Goal: Task Accomplishment & Management: Manage account settings

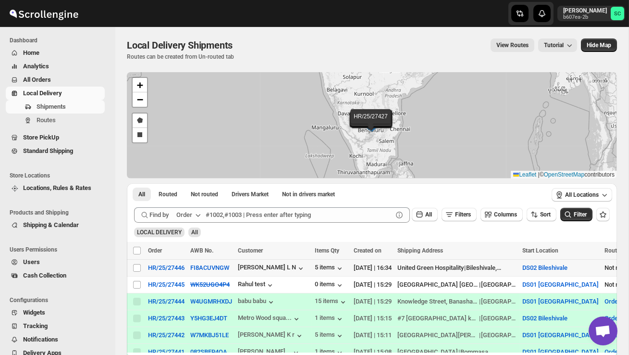
click at [142, 267] on td "Select shipment" at bounding box center [136, 268] width 18 height 17
checkbox input "true"
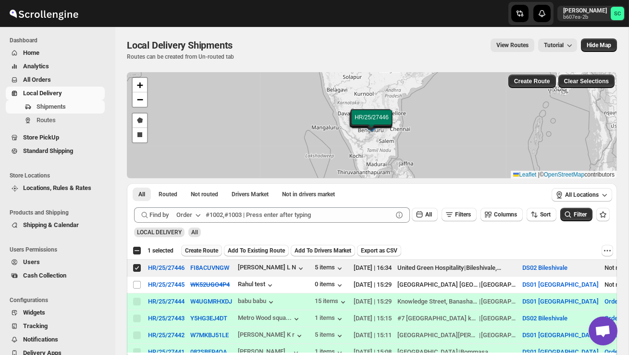
click at [198, 251] on span "Create Route" at bounding box center [201, 251] width 33 height 8
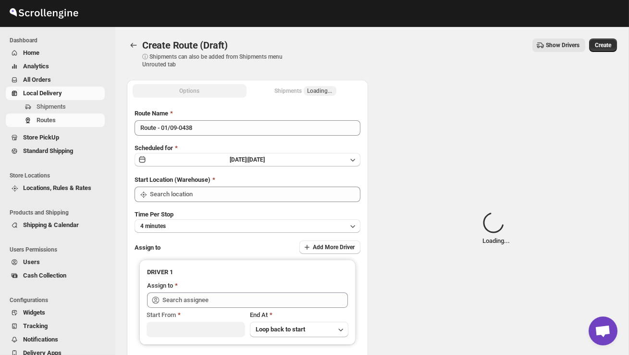
type input "DS02 Bileshivale"
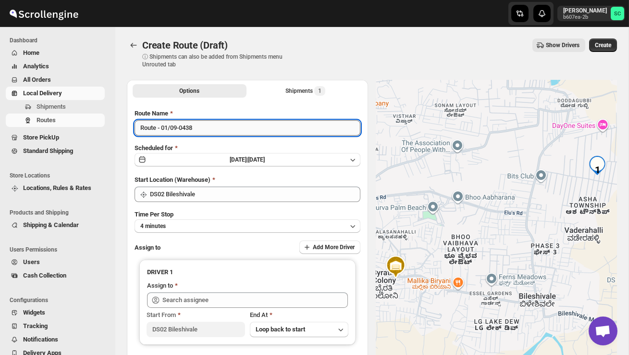
click at [213, 127] on input "Route - 01/09-0438" at bounding box center [248, 127] width 226 height 15
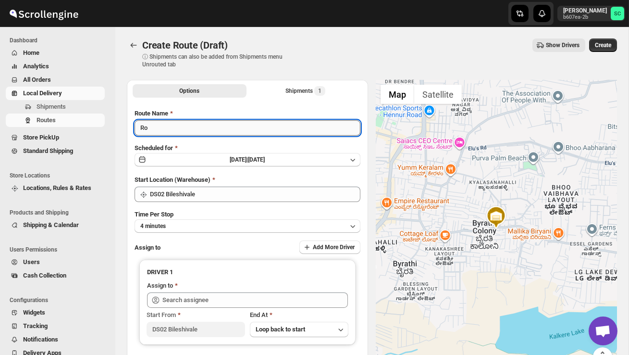
type input "R"
type input "o"
type input "Order no 27446"
click at [244, 222] on button "4 minutes" at bounding box center [248, 225] width 226 height 13
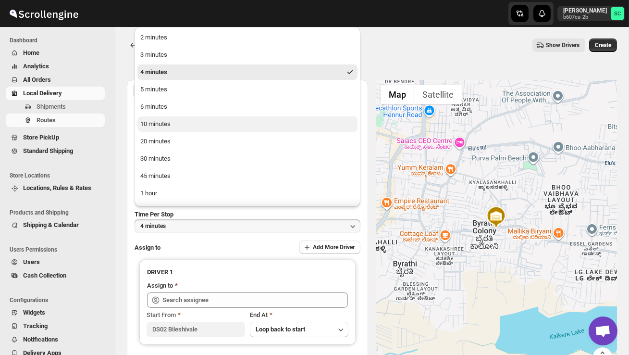
click at [188, 124] on button "10 minutes" at bounding box center [248, 123] width 220 height 15
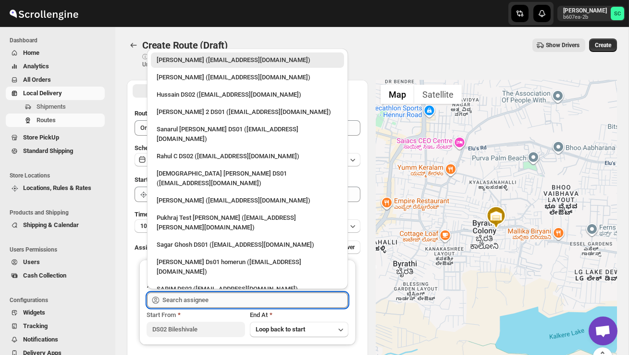
click at [204, 303] on input "text" at bounding box center [256, 299] width 186 height 15
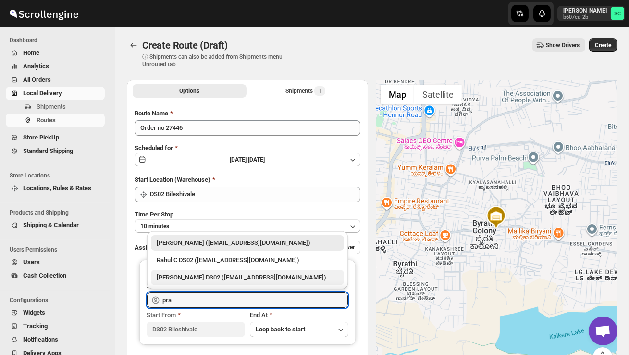
click at [227, 277] on div "[PERSON_NAME] DS02 ([EMAIL_ADDRESS][DOMAIN_NAME])" at bounding box center [248, 278] width 182 height 10
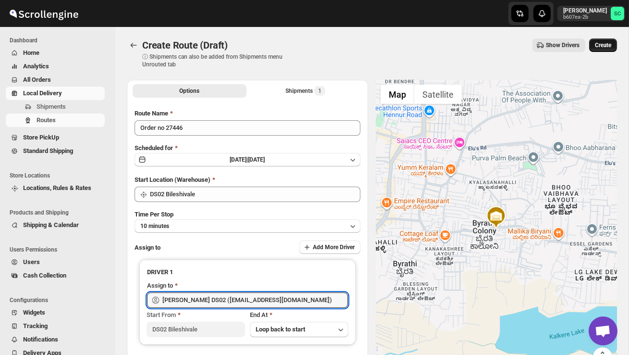
type input "[PERSON_NAME] DS02 ([EMAIL_ADDRESS][DOMAIN_NAME])"
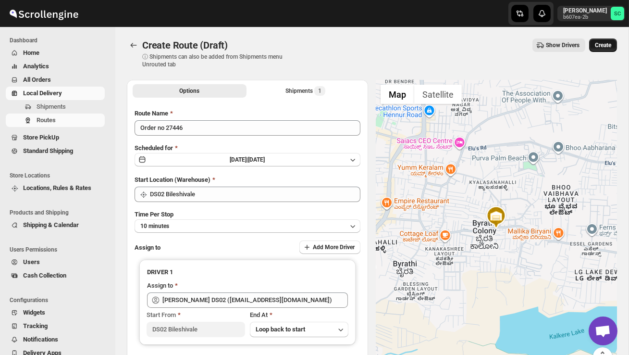
click at [602, 45] on span "Create" at bounding box center [603, 45] width 16 height 8
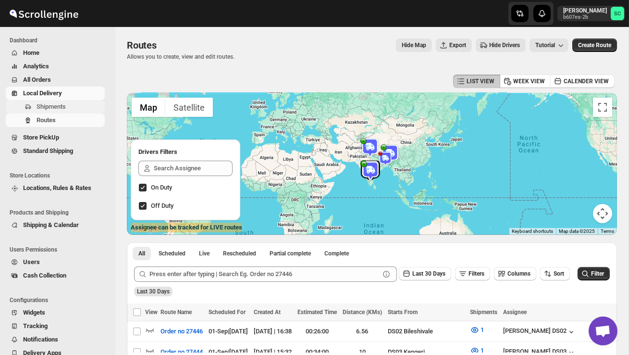
click at [74, 101] on button "Shipments" at bounding box center [55, 106] width 99 height 13
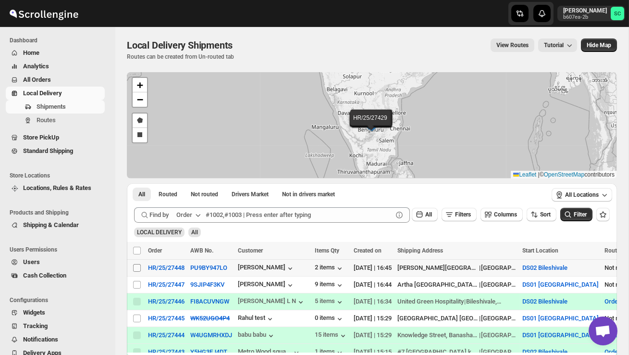
click at [136, 267] on input "Select shipment" at bounding box center [137, 268] width 8 height 8
checkbox input "true"
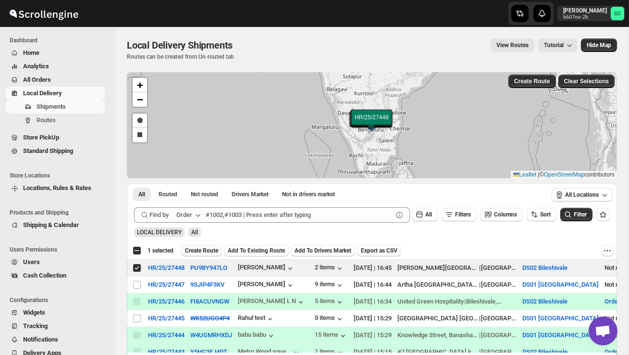
click at [210, 250] on span "Create Route" at bounding box center [201, 251] width 33 height 8
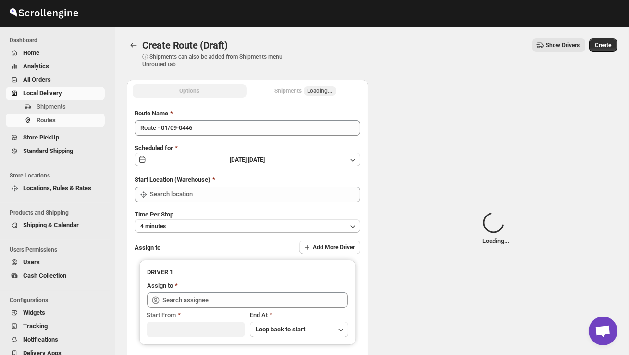
type input "DS02 Bileshivale"
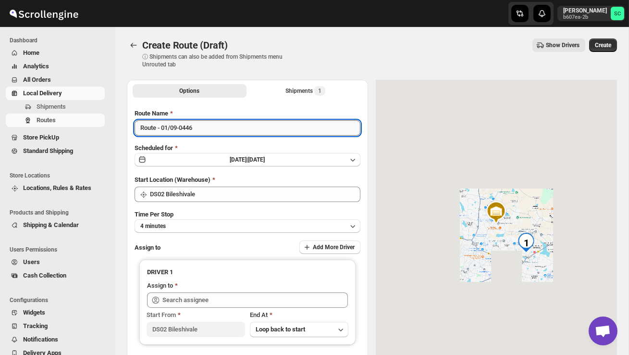
click at [203, 133] on input "Route - 01/09-0446" at bounding box center [248, 127] width 226 height 15
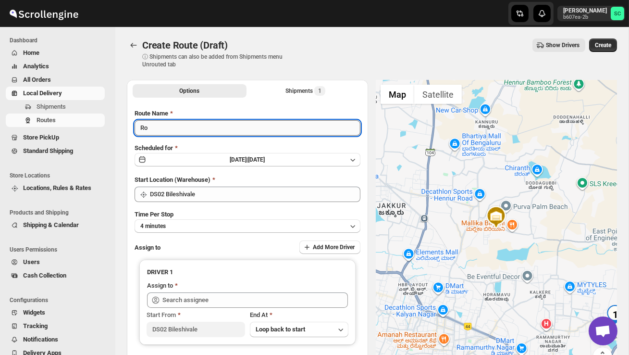
type input "R"
type input "Order no 27448"
click at [227, 223] on button "4 minutes" at bounding box center [248, 225] width 226 height 13
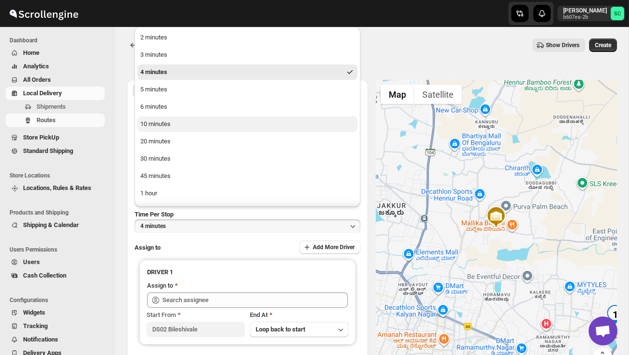
click at [177, 129] on button "10 minutes" at bounding box center [248, 123] width 220 height 15
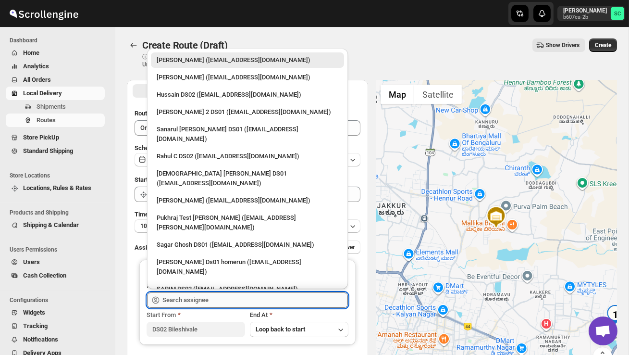
click at [203, 300] on input "text" at bounding box center [256, 299] width 186 height 15
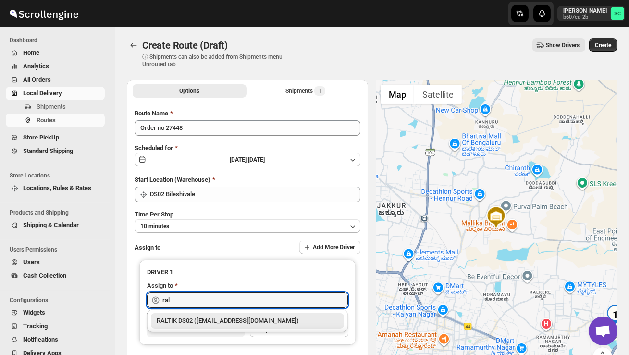
click at [222, 320] on div "RALTIK DS02 ([EMAIL_ADDRESS][DOMAIN_NAME])" at bounding box center [248, 321] width 182 height 10
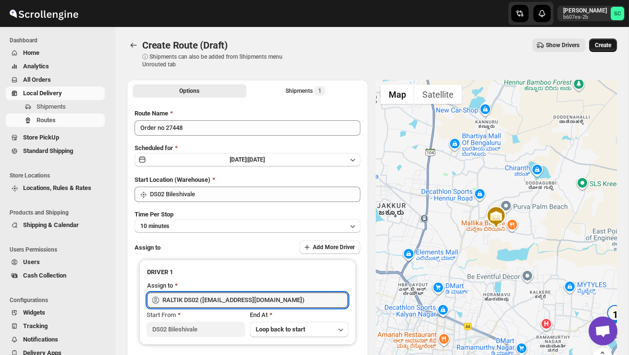
type input "RALTIK DS02 ([EMAIL_ADDRESS][DOMAIN_NAME])"
click at [599, 42] on span "Create" at bounding box center [603, 45] width 16 height 8
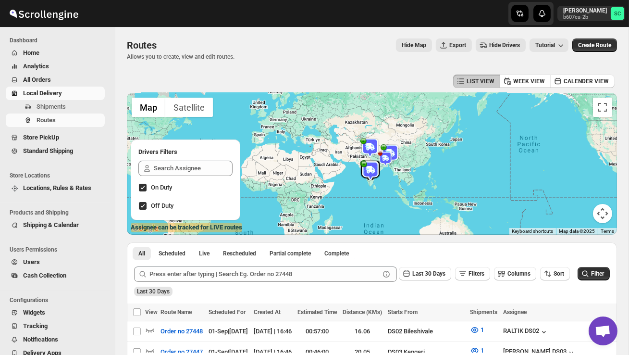
click at [46, 262] on span "Users" at bounding box center [63, 262] width 80 height 10
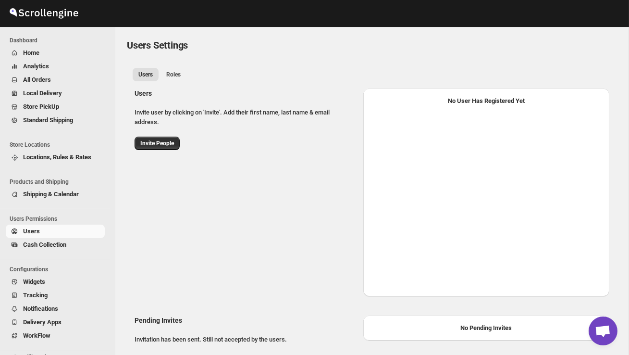
select select "637b767fbaab0276b10c91d8"
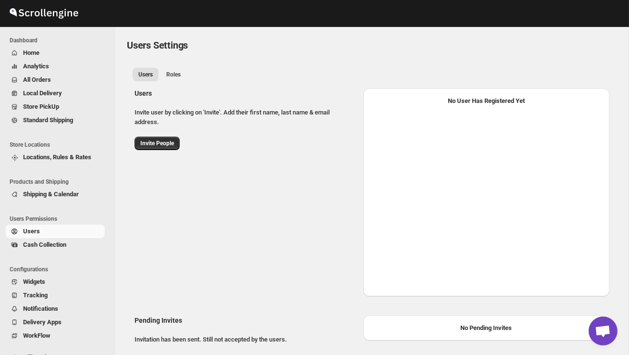
select select "637b767fbaab0276b10c91d8"
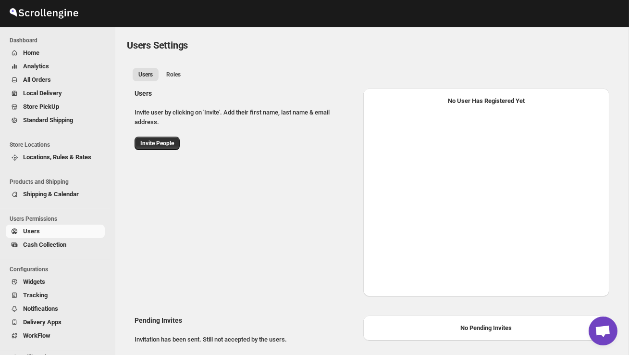
select select "637b767fbaab0276b10c91d8"
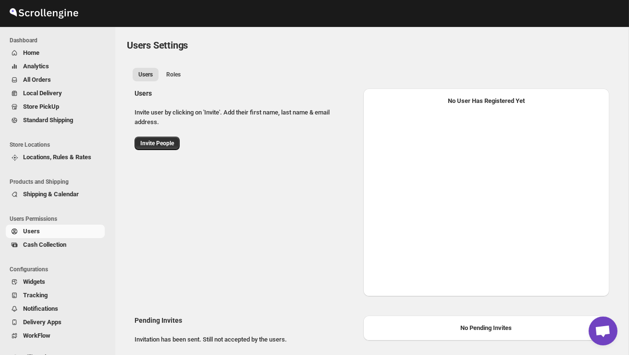
select select "637b767fbaab0276b10c91d8"
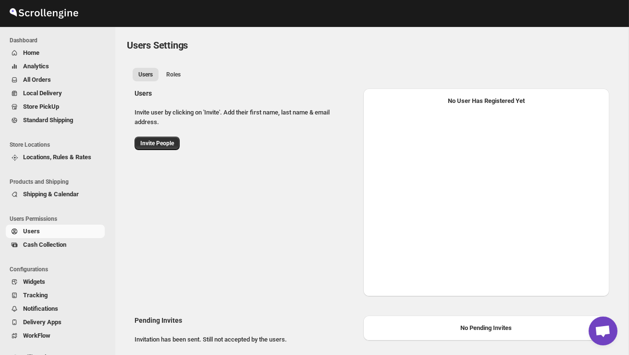
select select "637b767fbaab0276b10c91d8"
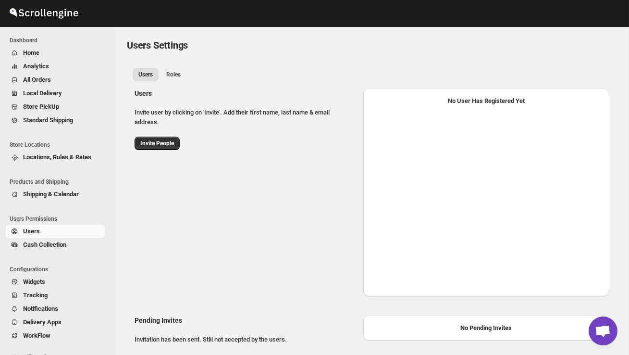
select select "637b767fbaab0276b10c91d8"
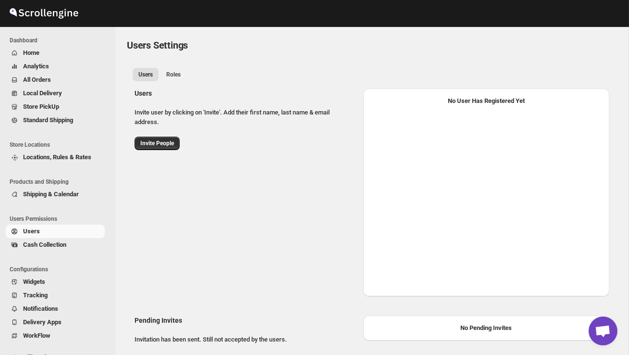
select select "637b767fbaab0276b10c91d8"
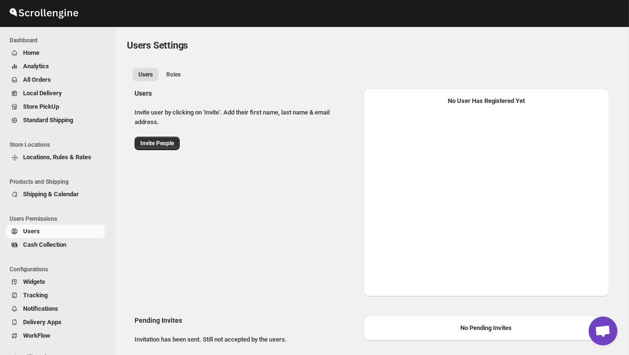
select select "637b767fbaab0276b10c91d8"
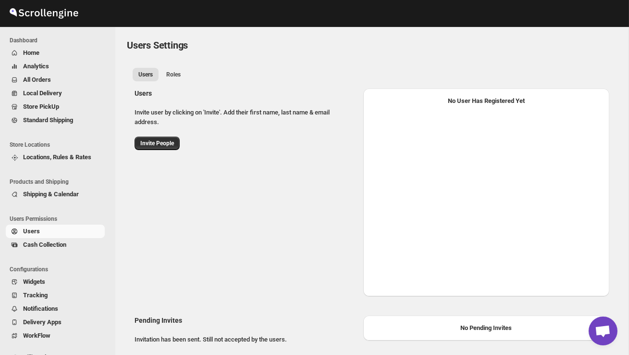
select select "637b767fbaab0276b10c91d8"
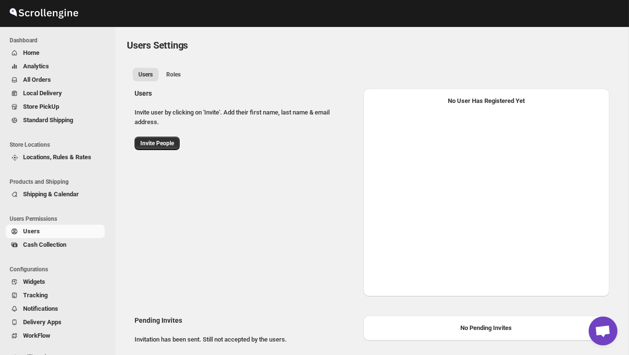
select select "637b767fbaab0276b10c91d8"
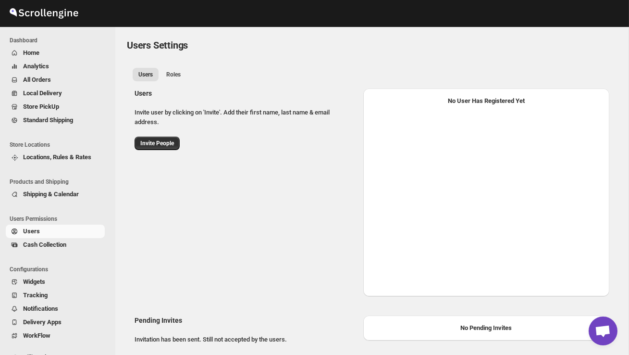
select select "637b767fbaab0276b10c91d8"
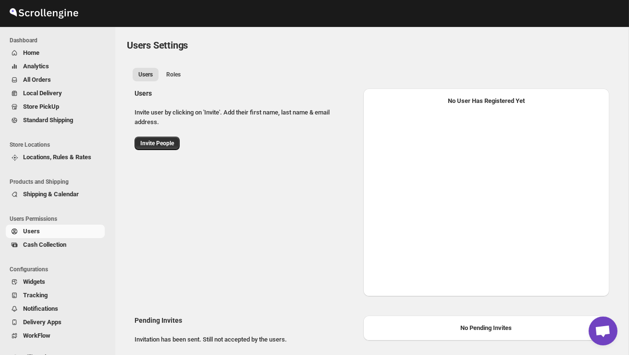
select select "637b767fbaab0276b10c91d8"
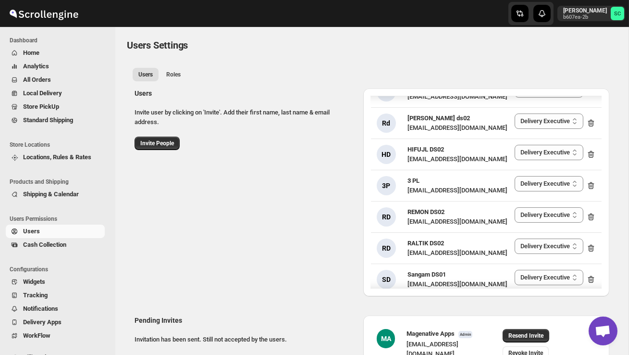
scroll to position [419, 0]
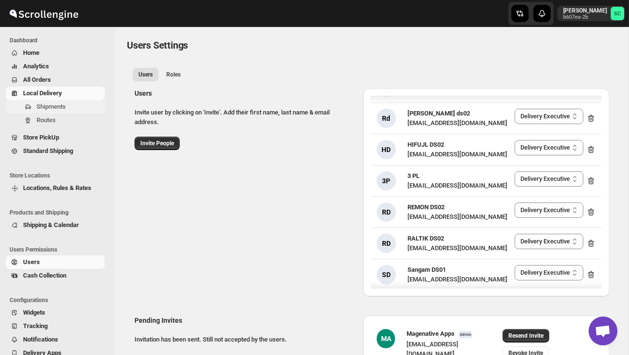
click at [69, 103] on span "Shipments" at bounding box center [70, 107] width 66 height 10
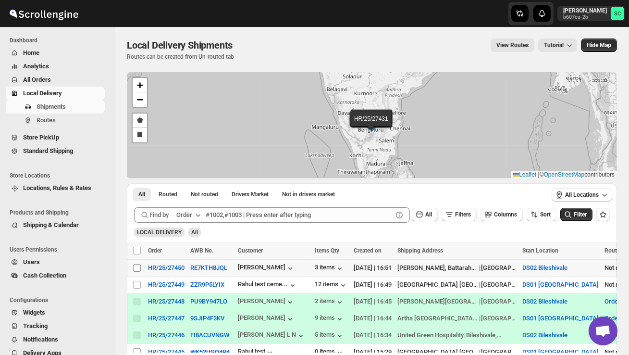
click at [136, 267] on input "Select shipment" at bounding box center [137, 268] width 8 height 8
checkbox input "true"
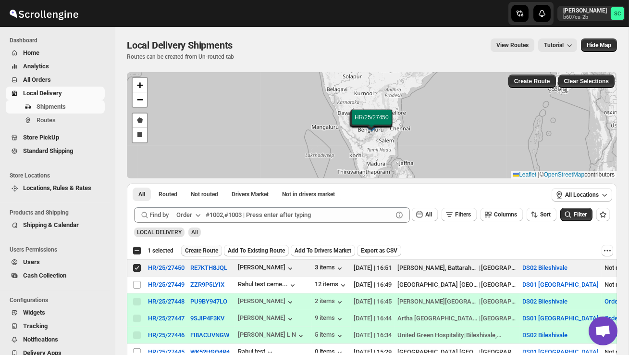
click at [208, 248] on span "Create Route" at bounding box center [201, 251] width 33 height 8
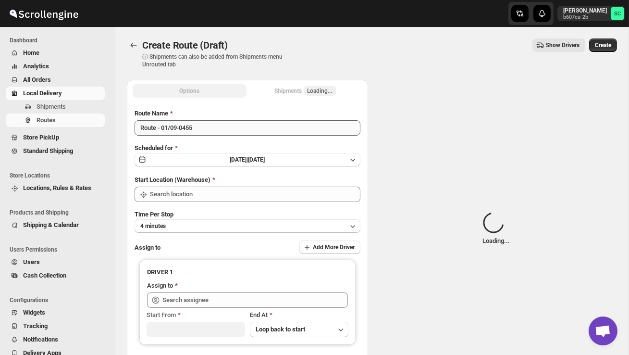
type input "DS02 Bileshivale"
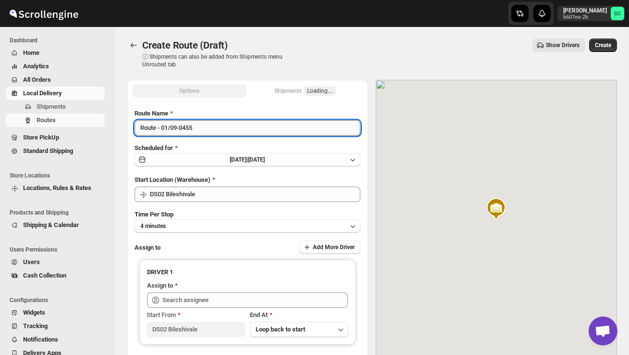
click at [208, 133] on input "Route - 01/09-0455" at bounding box center [248, 127] width 226 height 15
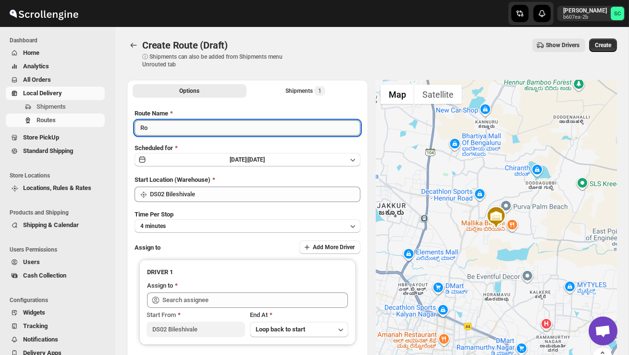
type input "R"
type input "Order no 27450"
click at [227, 224] on button "4 minutes" at bounding box center [248, 225] width 226 height 13
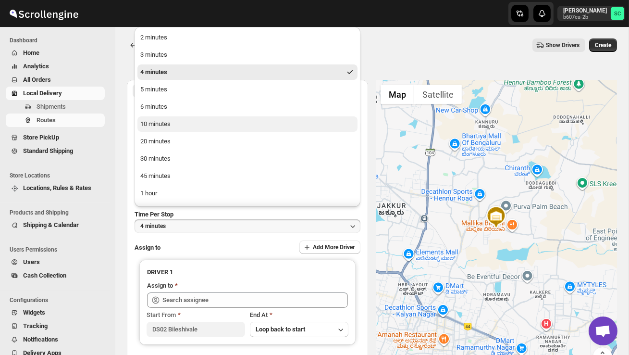
click at [160, 129] on button "10 minutes" at bounding box center [248, 123] width 220 height 15
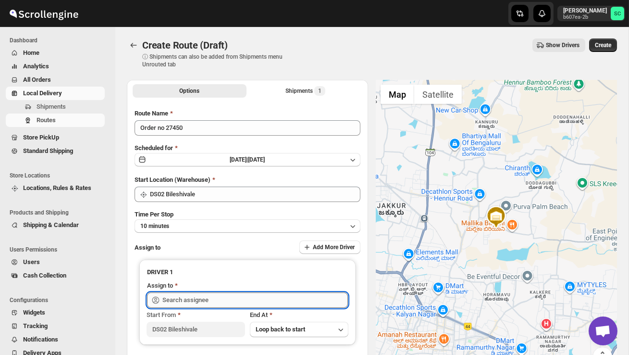
click at [176, 295] on input "text" at bounding box center [256, 299] width 186 height 15
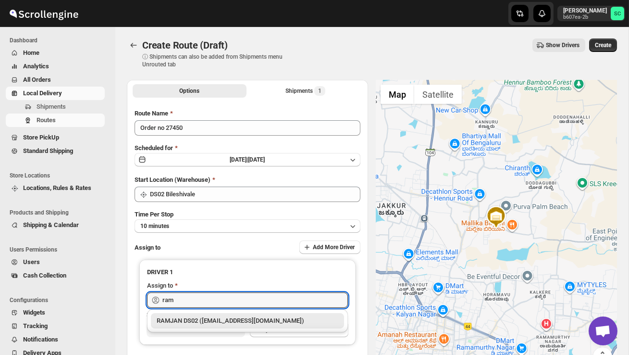
click at [208, 317] on div "RAMJAN DS02 ([EMAIL_ADDRESS][DOMAIN_NAME])" at bounding box center [248, 321] width 182 height 10
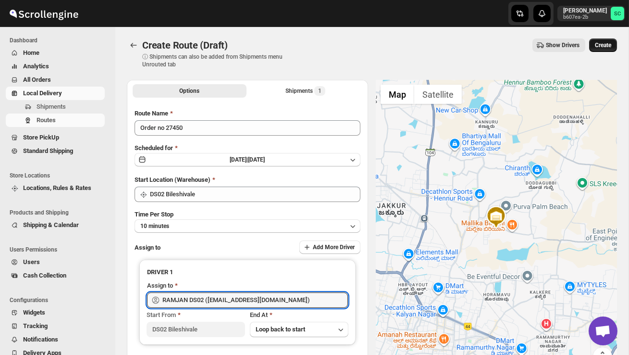
type input "RAMJAN DS02 ([EMAIL_ADDRESS][DOMAIN_NAME])"
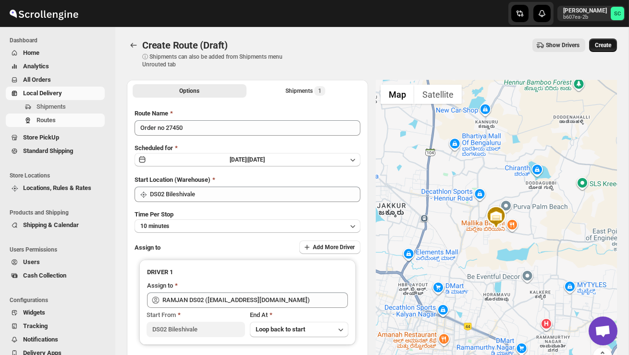
click at [600, 47] on span "Create" at bounding box center [603, 45] width 16 height 8
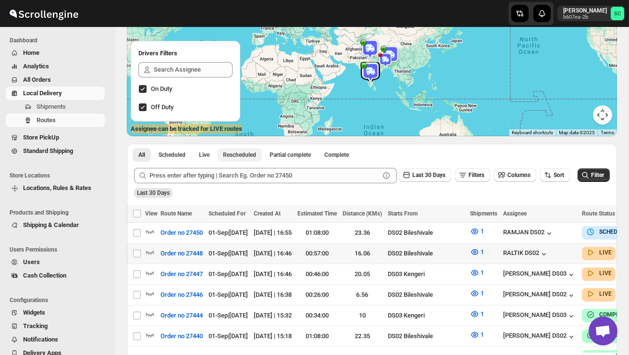
scroll to position [105, 0]
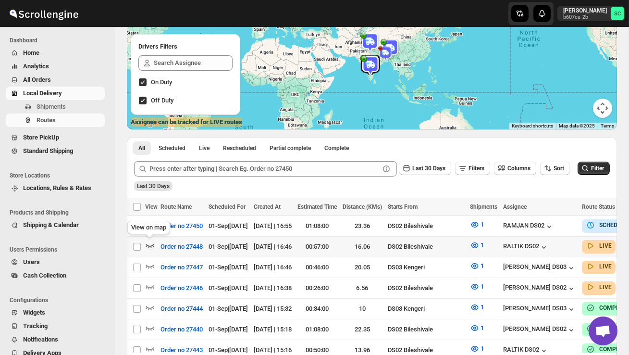
click at [149, 244] on icon "button" at bounding box center [150, 245] width 10 height 10
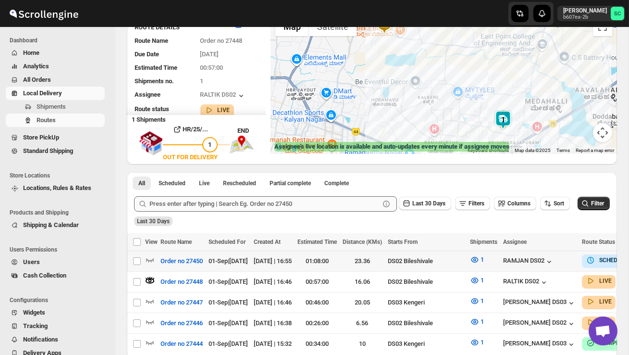
scroll to position [83, 0]
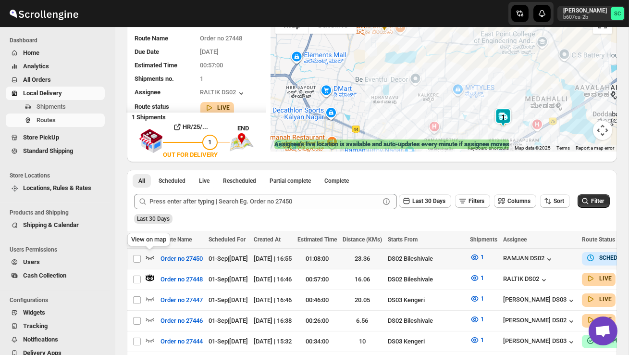
click at [149, 253] on icon "button" at bounding box center [150, 257] width 10 height 10
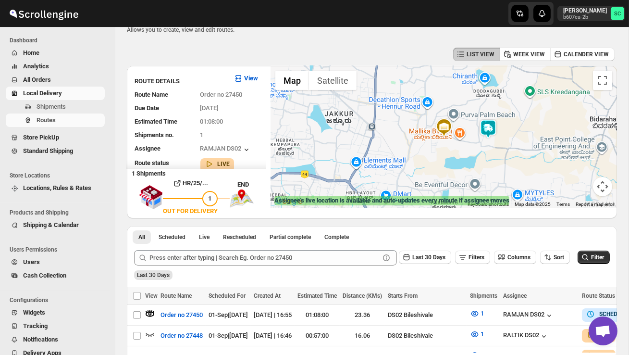
scroll to position [0, 0]
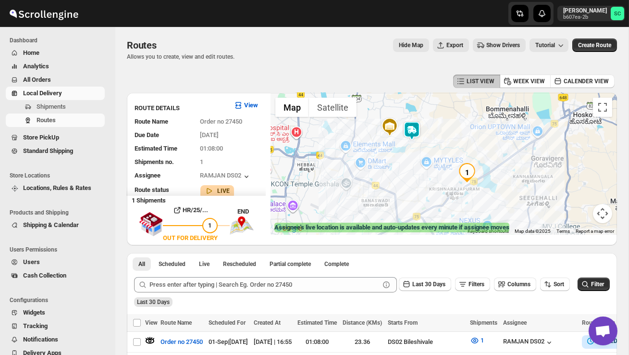
click at [417, 125] on img at bounding box center [411, 130] width 19 height 19
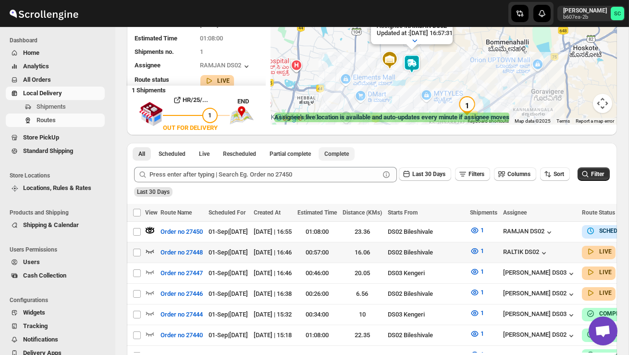
scroll to position [111, 0]
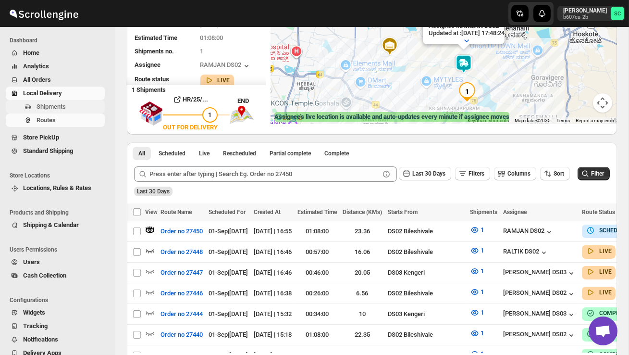
click at [59, 107] on span "Shipments" at bounding box center [51, 106] width 29 height 7
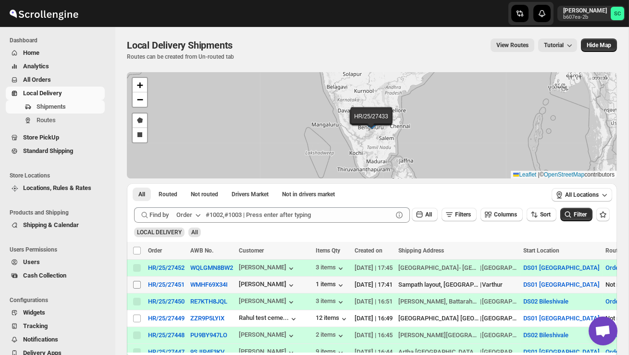
click at [135, 287] on input "Select shipment" at bounding box center [137, 285] width 8 height 8
checkbox input "true"
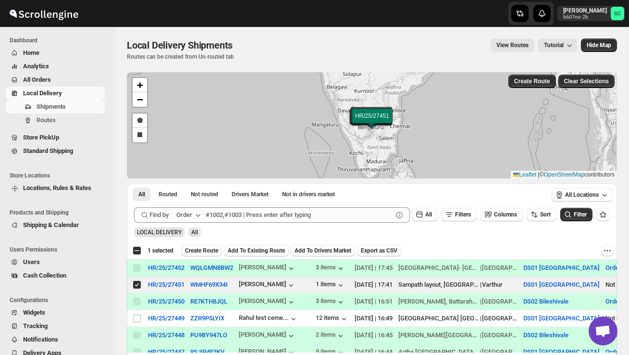
click at [206, 250] on span "Create Route" at bounding box center [201, 251] width 33 height 8
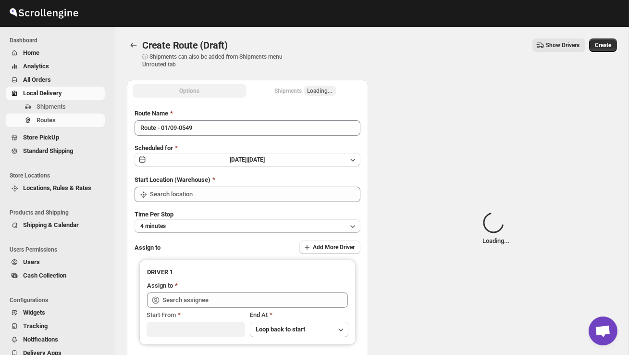
type input "DS01 [GEOGRAPHIC_DATA]"
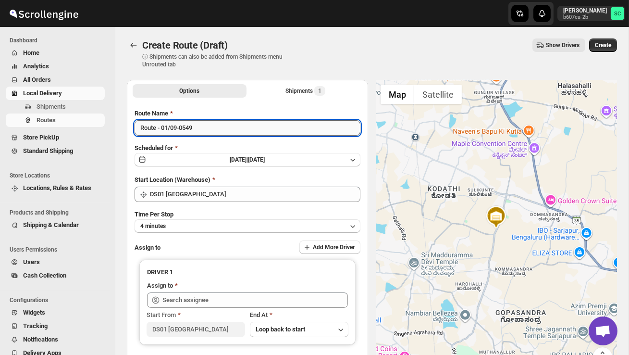
click at [215, 134] on input "Route - 01/09-0549" at bounding box center [248, 127] width 226 height 15
type input "R"
type input "Order no 27451"
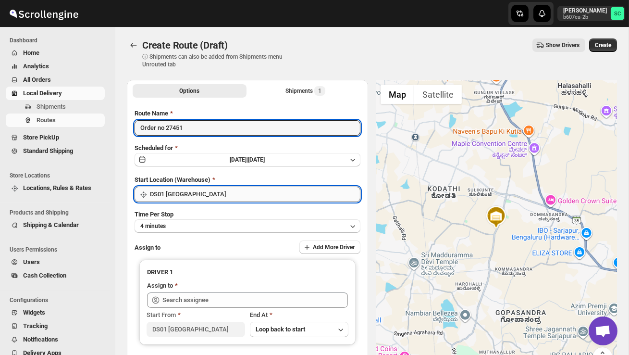
click at [225, 197] on input "DS01 [GEOGRAPHIC_DATA]" at bounding box center [255, 194] width 211 height 15
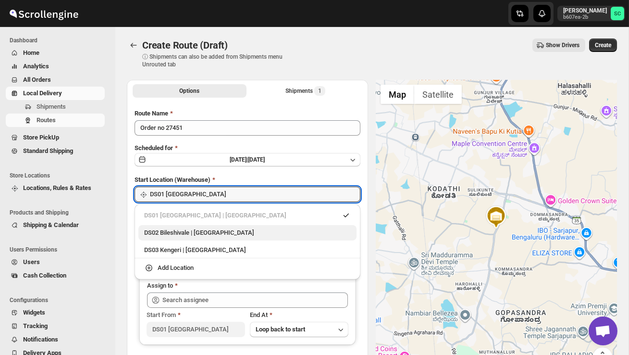
click at [224, 239] on div "DS02 Bileshivale | [GEOGRAPHIC_DATA]" at bounding box center [247, 232] width 218 height 15
type input "DS02 Bileshivale"
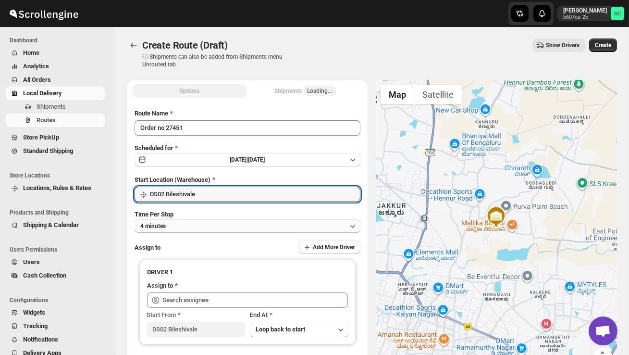
click at [216, 227] on button "4 minutes" at bounding box center [248, 225] width 226 height 13
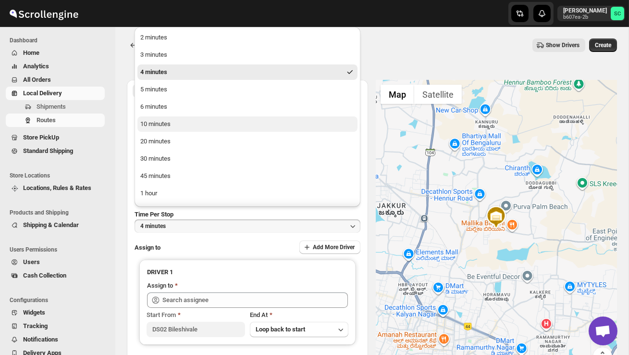
click at [171, 123] on div "10 minutes" at bounding box center [155, 124] width 30 height 10
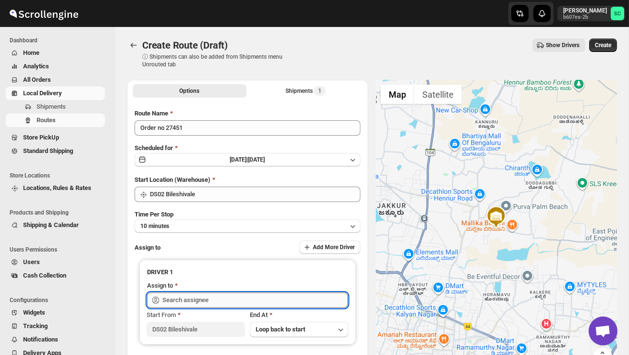
click at [191, 300] on input "text" at bounding box center [256, 299] width 186 height 15
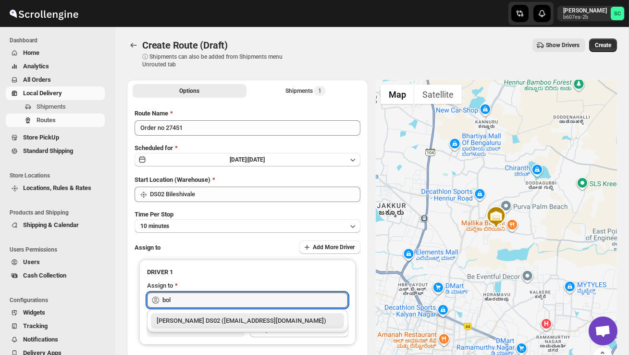
click at [208, 322] on div "[PERSON_NAME] DS02 ([EMAIL_ADDRESS][DOMAIN_NAME])" at bounding box center [248, 321] width 182 height 10
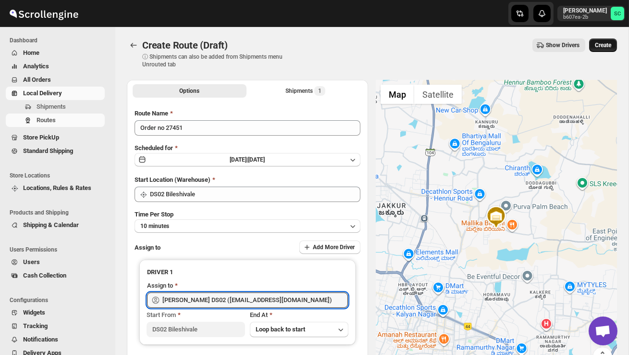
type input "[PERSON_NAME] DS02 ([EMAIL_ADDRESS][DOMAIN_NAME])"
click at [609, 42] on span "Create" at bounding box center [603, 45] width 16 height 8
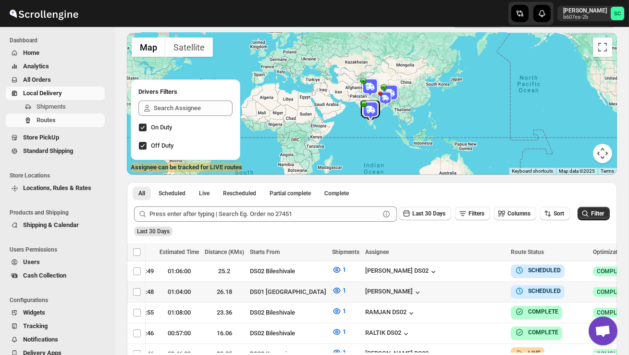
scroll to position [0, 149]
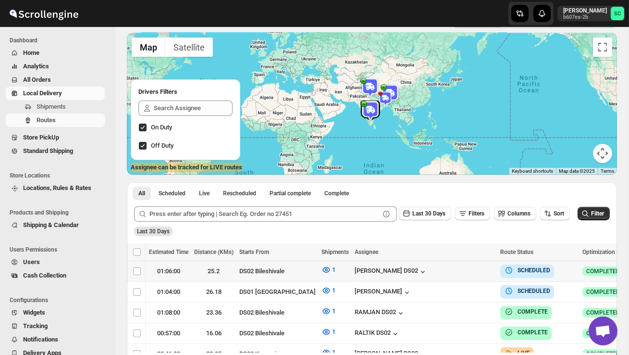
checkbox input "true"
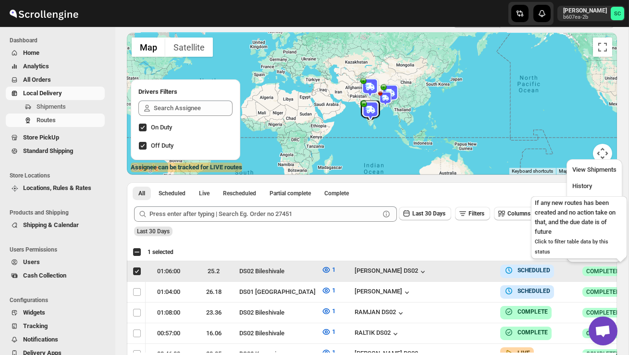
scroll to position [0, 0]
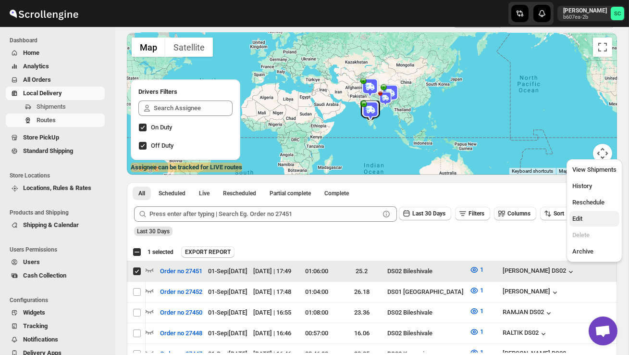
click at [579, 221] on span "Edit" at bounding box center [578, 218] width 10 height 7
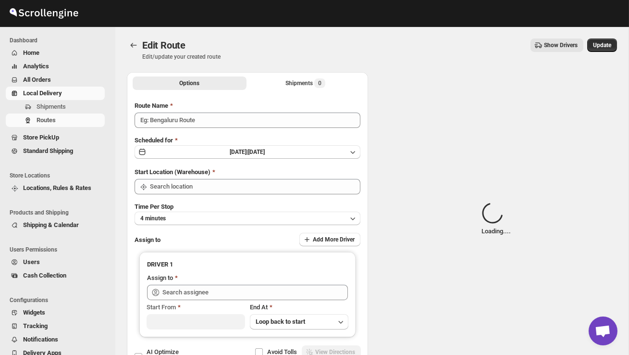
type input "Order no 27451"
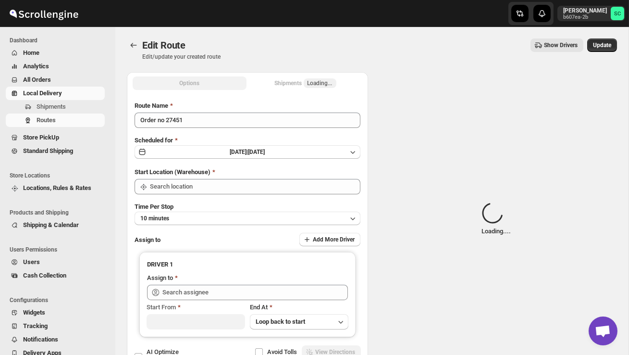
type input "DS02 Bileshivale"
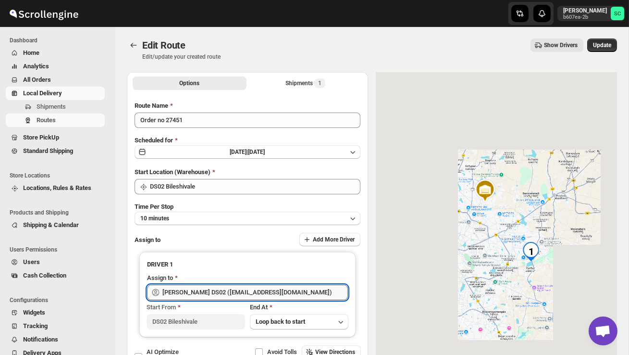
click at [316, 288] on input "[PERSON_NAME] DS02 ([EMAIL_ADDRESS][DOMAIN_NAME])" at bounding box center [256, 292] width 186 height 15
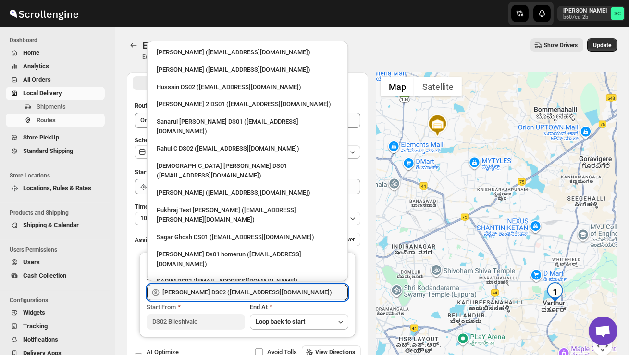
click at [246, 95] on li "[PERSON_NAME] 2 DS01 ([EMAIL_ADDRESS][DOMAIN_NAME])" at bounding box center [247, 103] width 201 height 17
type input "[PERSON_NAME] 2 DS01 ([EMAIL_ADDRESS][DOMAIN_NAME])"
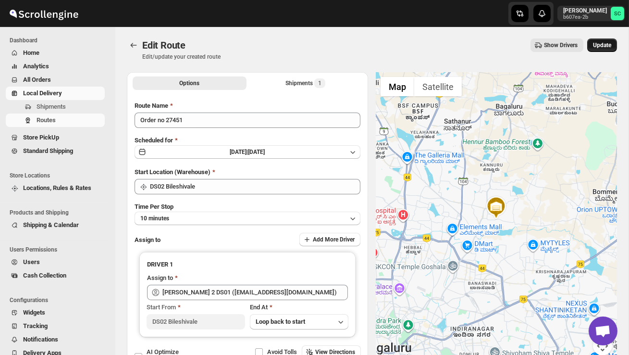
click at [599, 43] on span "Update" at bounding box center [602, 45] width 18 height 8
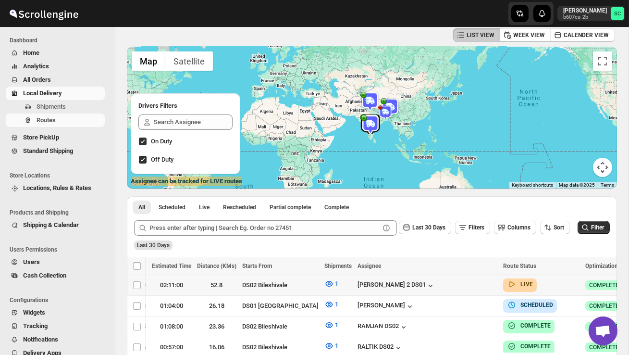
scroll to position [0, 149]
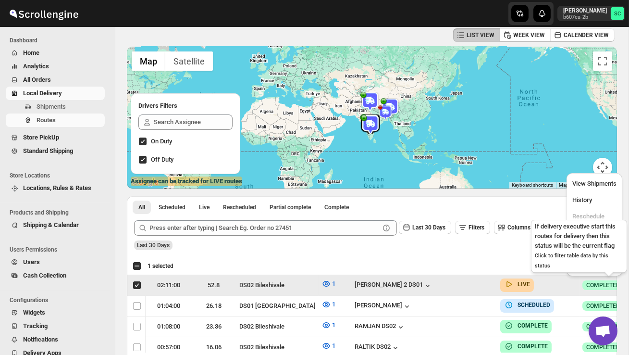
scroll to position [0, 0]
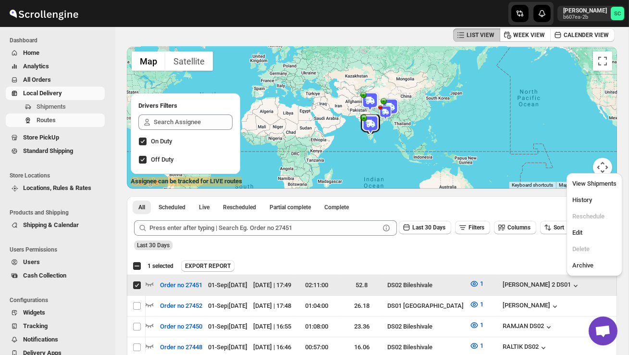
click at [591, 224] on ul "View Shipments History Reschedule Edit Delete Archive" at bounding box center [595, 224] width 50 height 97
checkbox input "false"
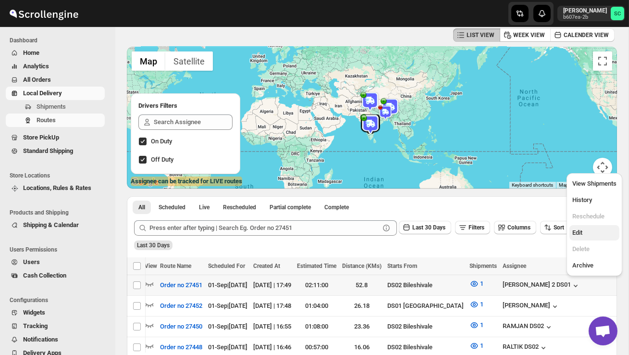
click at [588, 230] on span "Edit" at bounding box center [595, 233] width 44 height 10
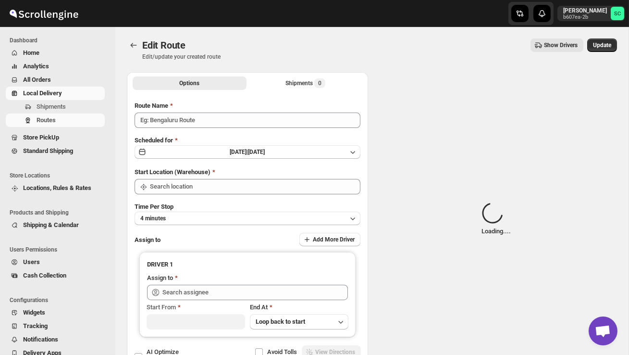
type input "Order no 27451"
type input "DS02 Bileshivale"
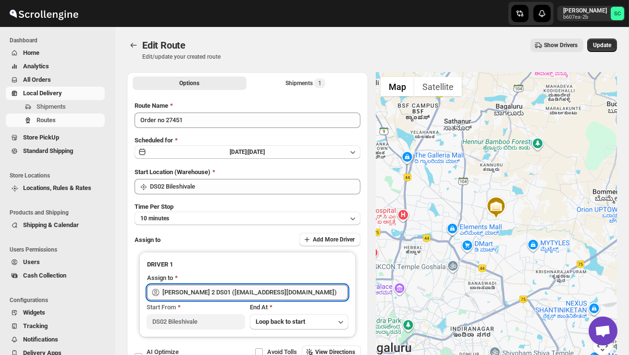
click at [295, 293] on input "[PERSON_NAME] 2 DS01 ([EMAIL_ADDRESS][DOMAIN_NAME])" at bounding box center [256, 292] width 186 height 15
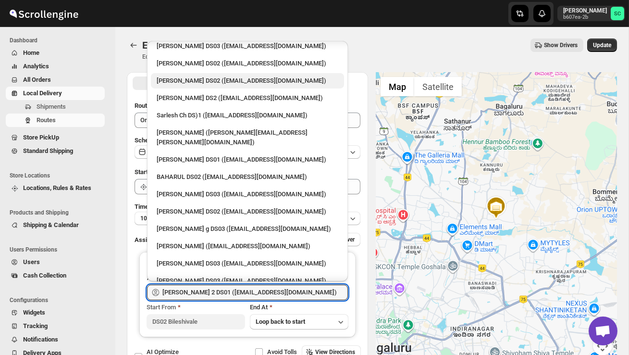
scroll to position [421, 0]
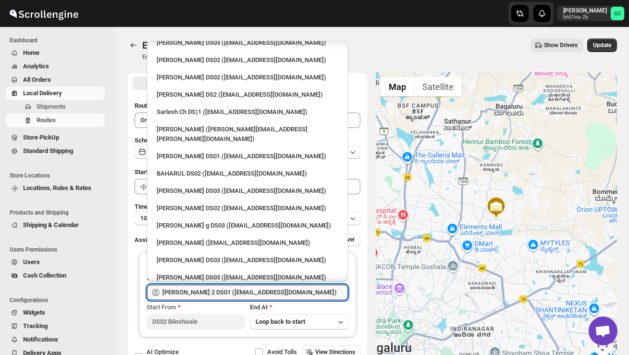
click at [275, 290] on div "[PERSON_NAME] DS02 ([EMAIL_ADDRESS][DOMAIN_NAME])" at bounding box center [248, 295] width 182 height 10
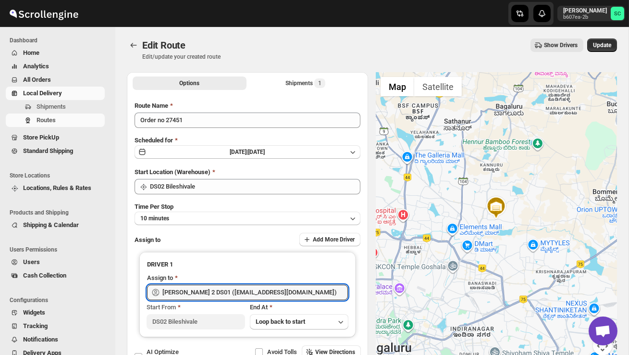
type input "[PERSON_NAME] DS02 ([EMAIL_ADDRESS][DOMAIN_NAME])"
click at [601, 42] on span "Update" at bounding box center [602, 45] width 18 height 8
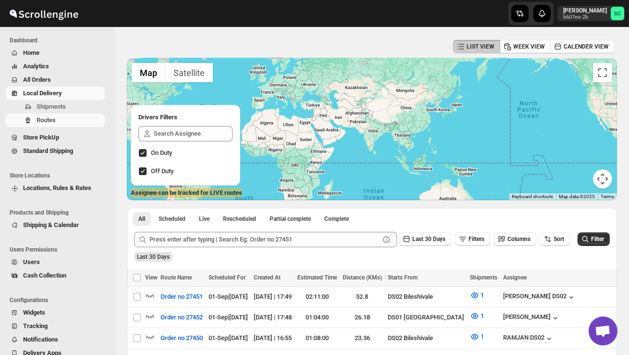
scroll to position [36, 0]
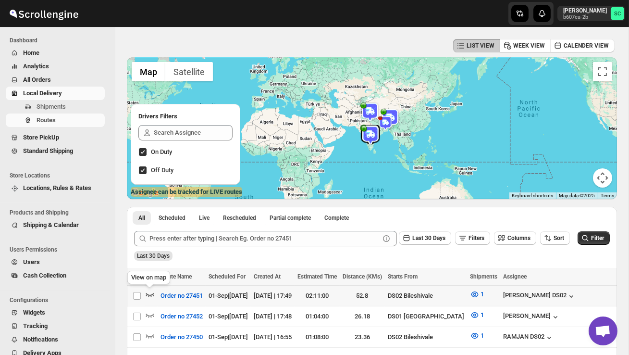
click at [152, 292] on icon "button" at bounding box center [150, 294] width 10 height 10
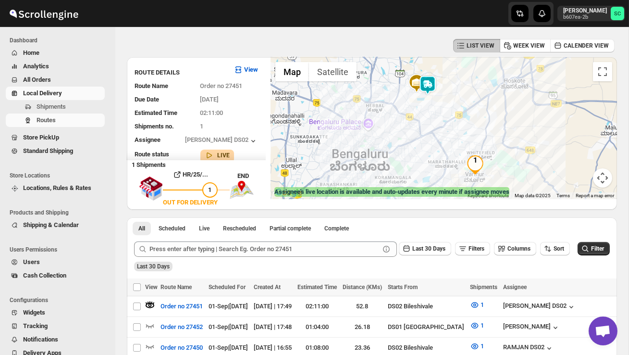
click at [435, 85] on img at bounding box center [427, 84] width 19 height 19
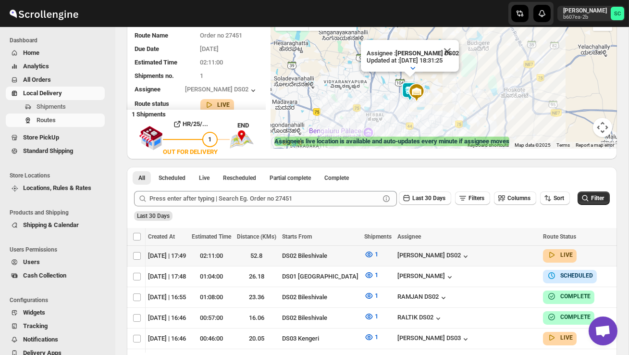
scroll to position [0, 149]
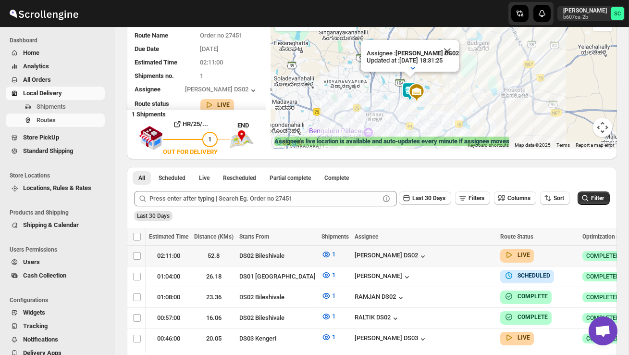
checkbox input "true"
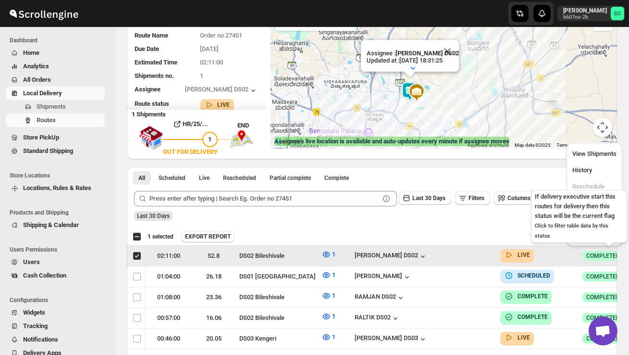
scroll to position [0, 0]
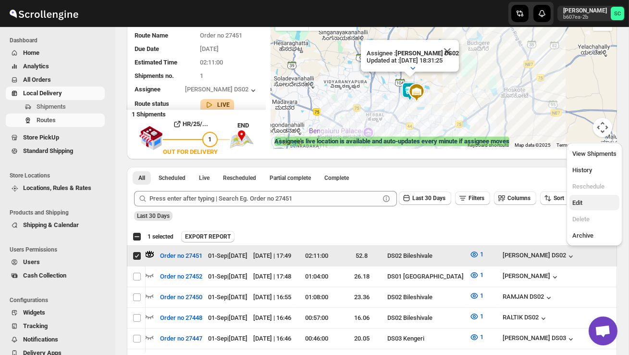
click at [588, 199] on span "Edit" at bounding box center [595, 203] width 44 height 10
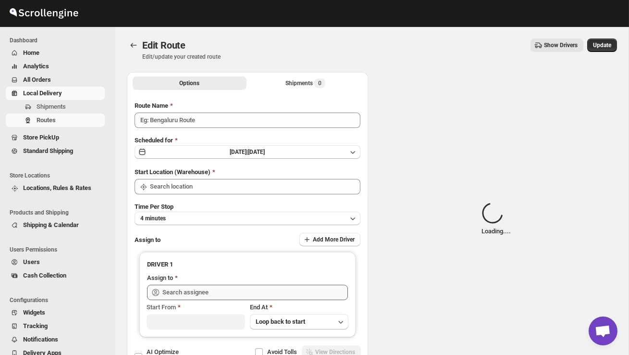
type input "Order no 27451"
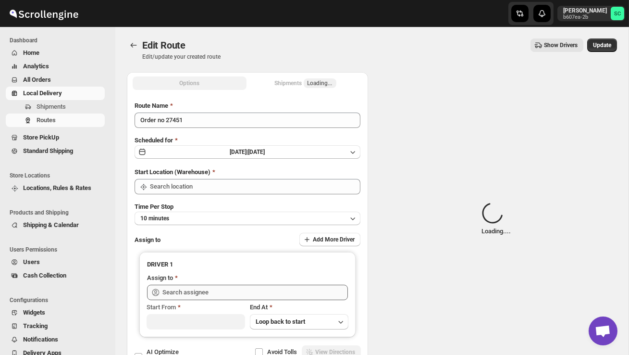
type input "DS02 Bileshivale"
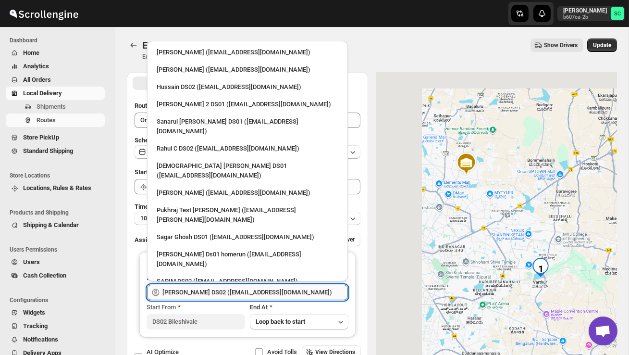
click at [313, 289] on input "[PERSON_NAME] DS02 ([EMAIL_ADDRESS][DOMAIN_NAME])" at bounding box center [256, 292] width 186 height 15
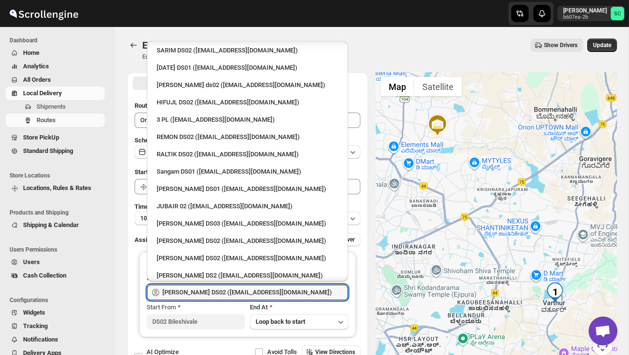
scroll to position [240, 0]
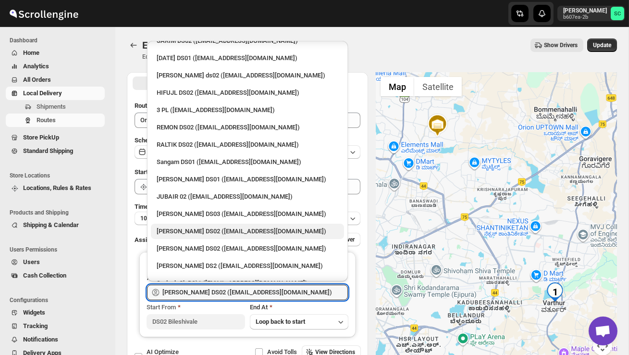
click at [221, 226] on div "[PERSON_NAME] DS02 ([EMAIL_ADDRESS][DOMAIN_NAME])" at bounding box center [248, 231] width 182 height 10
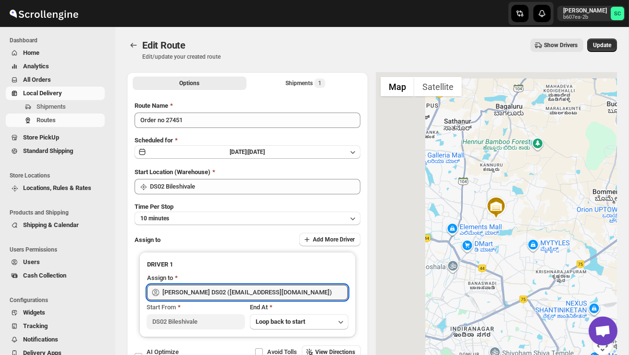
type input "[PERSON_NAME] DS02 ([EMAIL_ADDRESS][DOMAIN_NAME])"
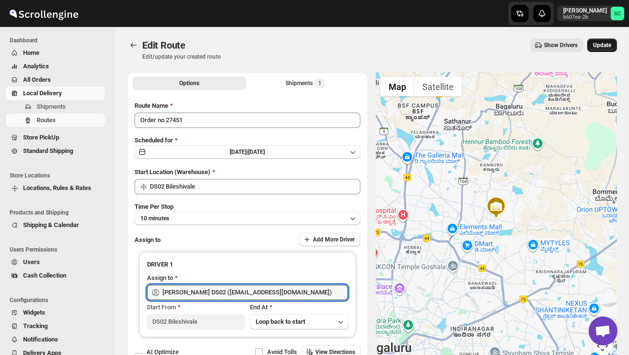
click at [604, 43] on span "Update" at bounding box center [602, 45] width 18 height 8
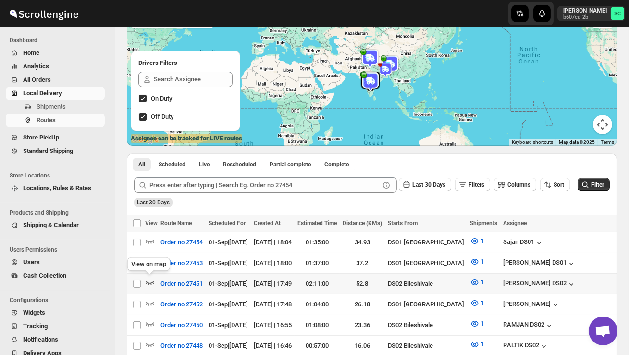
click at [150, 283] on icon "button" at bounding box center [150, 282] width 10 height 10
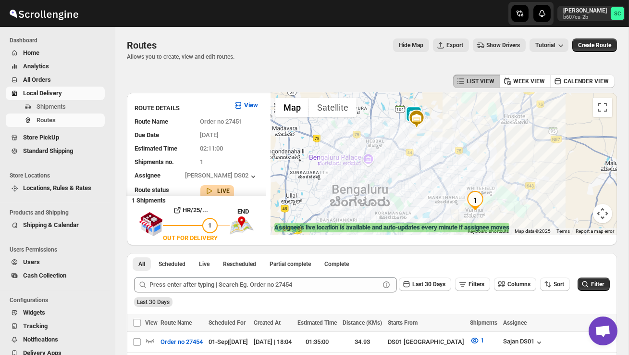
click at [414, 108] on img at bounding box center [413, 115] width 19 height 19
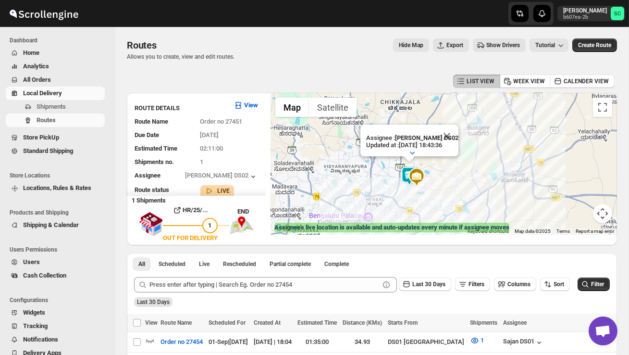
click at [330, 175] on div "Assignee : [PERSON_NAME] DS02 Updated at : [DATE] 18:43:36 Duty mode Enabled Ba…" at bounding box center [444, 164] width 347 height 142
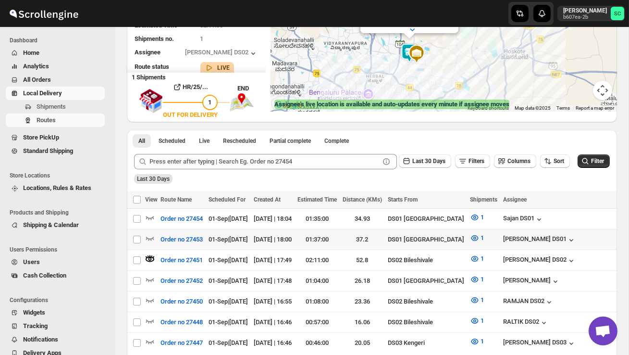
scroll to position [134, 0]
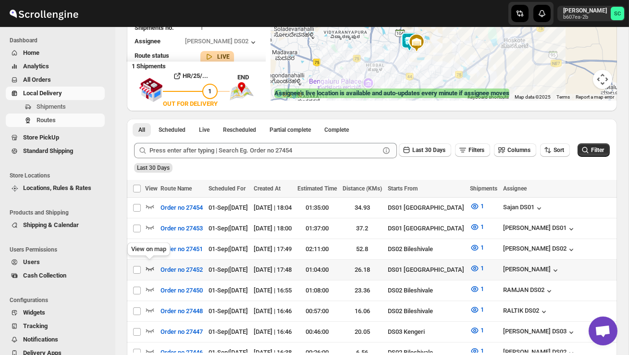
click at [150, 266] on icon "button" at bounding box center [150, 268] width 10 height 10
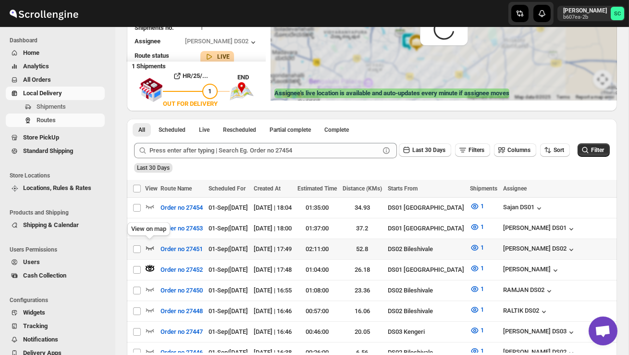
click at [150, 245] on icon "button" at bounding box center [150, 248] width 10 height 10
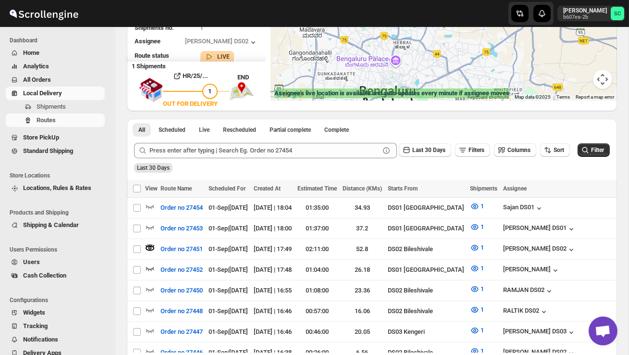
scroll to position [0, 0]
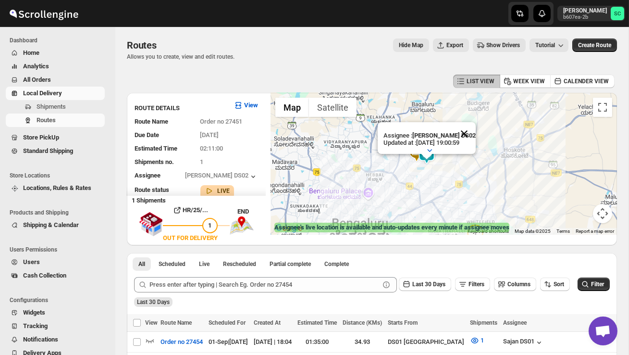
click at [469, 133] on button "Close" at bounding box center [464, 133] width 23 height 23
click at [458, 169] on div at bounding box center [444, 164] width 347 height 142
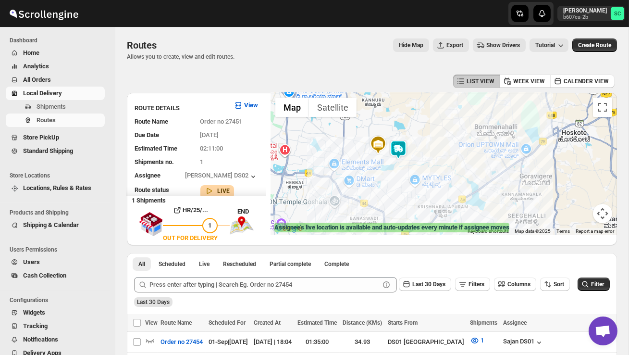
click at [464, 147] on div at bounding box center [444, 164] width 347 height 142
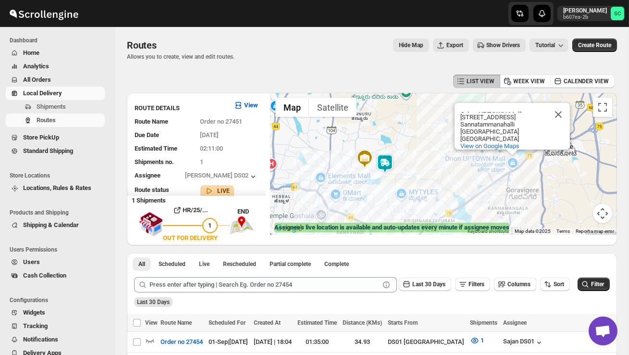
drag, startPoint x: 438, startPoint y: 182, endPoint x: 426, endPoint y: 113, distance: 70.7
click at [426, 113] on div "Orion [GEOGRAPHIC_DATA] [GEOGRAPHIC_DATA] UPTOWN [STREET_ADDRESS] View on Googl…" at bounding box center [444, 164] width 347 height 142
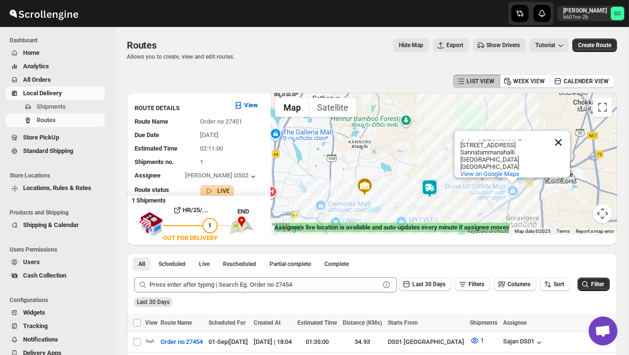
click at [559, 133] on button "Close" at bounding box center [558, 142] width 23 height 23
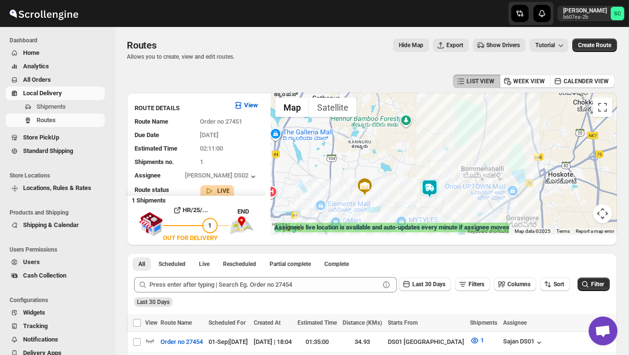
click at [434, 181] on img at bounding box center [429, 188] width 19 height 19
click at [430, 181] on img at bounding box center [429, 188] width 19 height 19
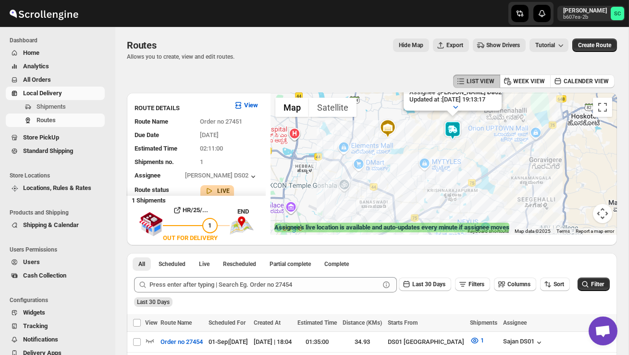
drag, startPoint x: 366, startPoint y: 178, endPoint x: 389, endPoint y: 113, distance: 68.4
click at [389, 113] on div "To navigate, press the arrow keys. Assignee : [PERSON_NAME] DS02 Updated at : […" at bounding box center [444, 164] width 347 height 142
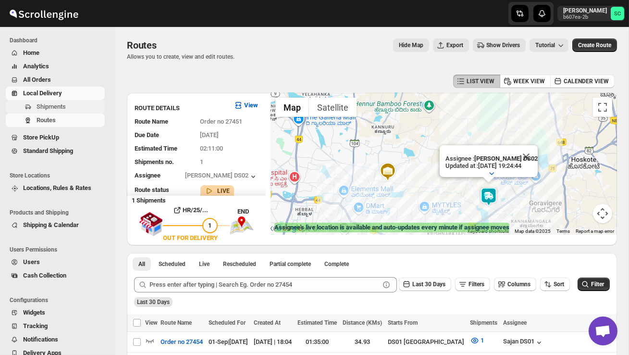
click at [73, 110] on span "Shipments" at bounding box center [70, 107] width 66 height 10
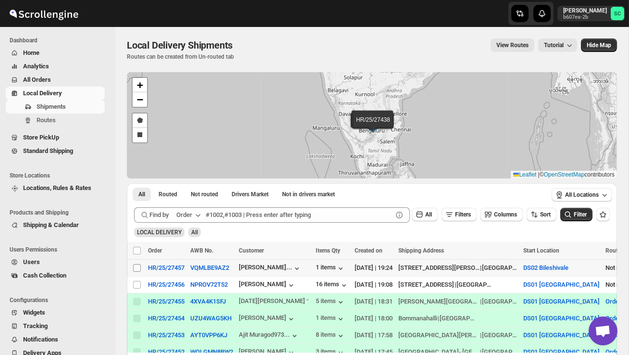
click at [138, 267] on input "Select shipment" at bounding box center [137, 268] width 8 height 8
checkbox input "true"
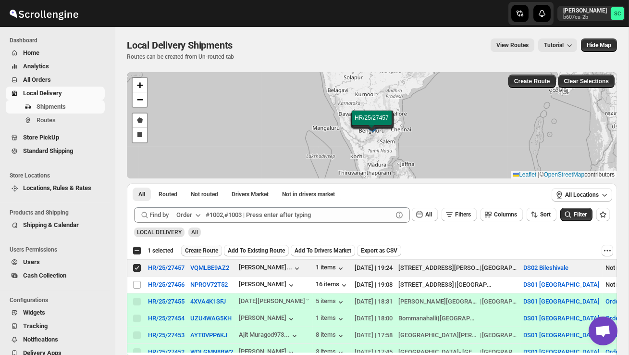
click at [212, 248] on span "Create Route" at bounding box center [201, 251] width 33 height 8
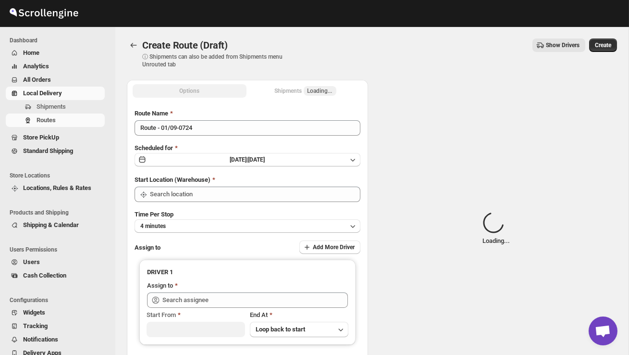
type input "DS02 Bileshivale"
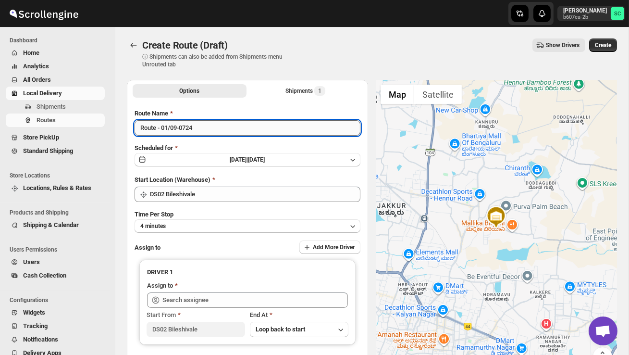
click at [209, 131] on input "Route - 01/09-0724" at bounding box center [248, 127] width 226 height 15
type input "R"
type input "Order no 27457"
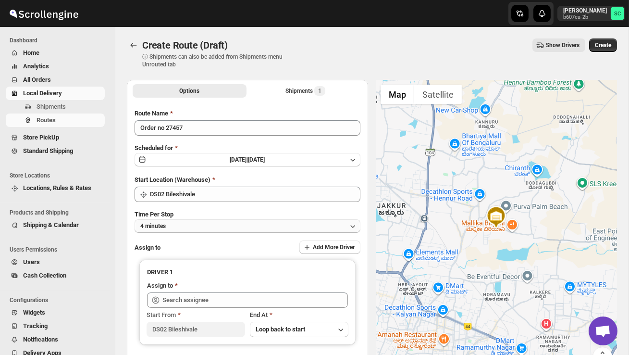
click at [202, 225] on button "4 minutes" at bounding box center [248, 225] width 226 height 13
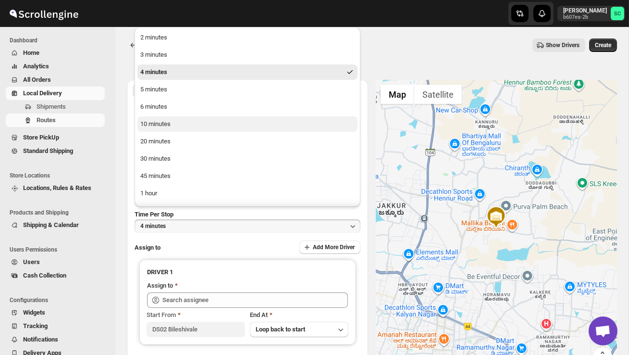
click at [187, 118] on button "10 minutes" at bounding box center [248, 123] width 220 height 15
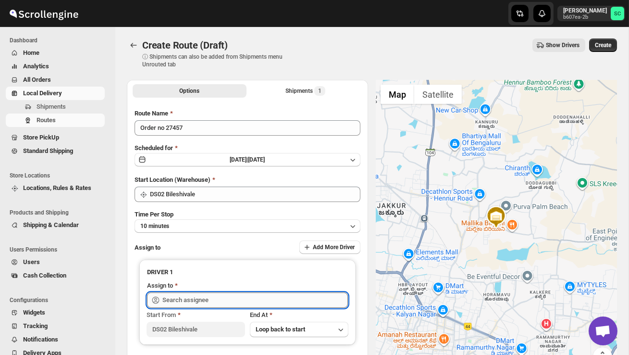
click at [188, 300] on input "text" at bounding box center [256, 299] width 186 height 15
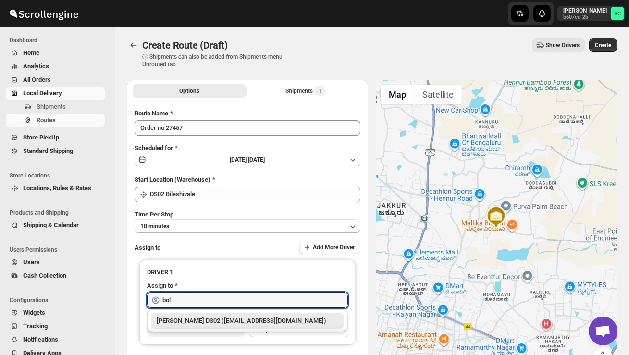
click at [220, 322] on div "[PERSON_NAME] DS02 ([EMAIL_ADDRESS][DOMAIN_NAME])" at bounding box center [248, 321] width 182 height 10
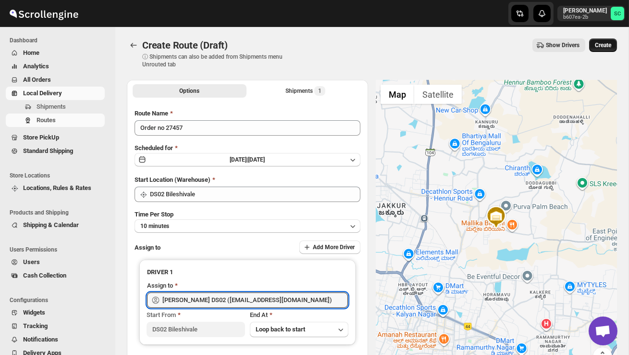
type input "[PERSON_NAME] DS02 ([EMAIL_ADDRESS][DOMAIN_NAME])"
click at [606, 45] on span "Create" at bounding box center [603, 45] width 16 height 8
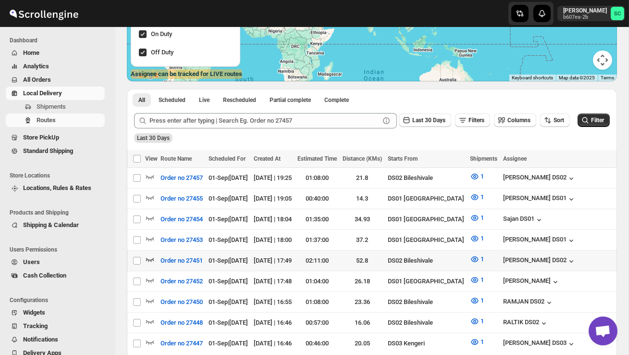
click at [149, 258] on icon "button" at bounding box center [150, 260] width 8 height 4
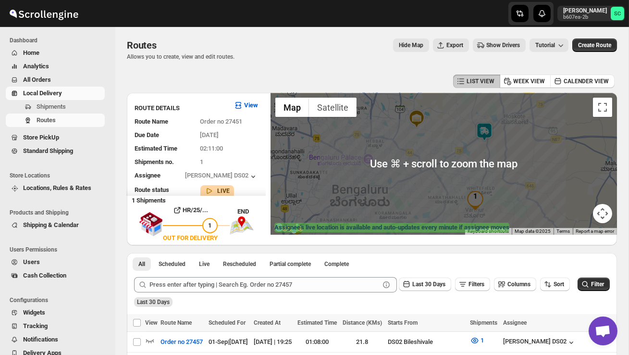
click at [488, 129] on img at bounding box center [484, 131] width 19 height 19
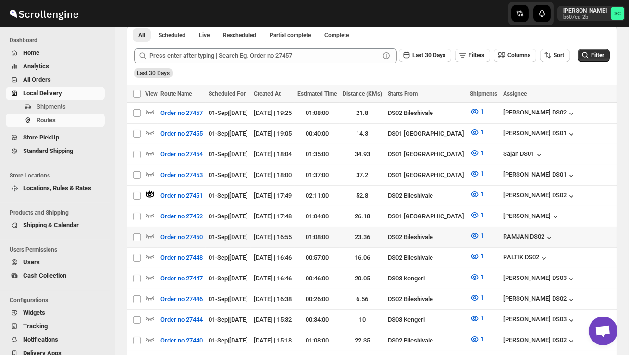
scroll to position [230, 0]
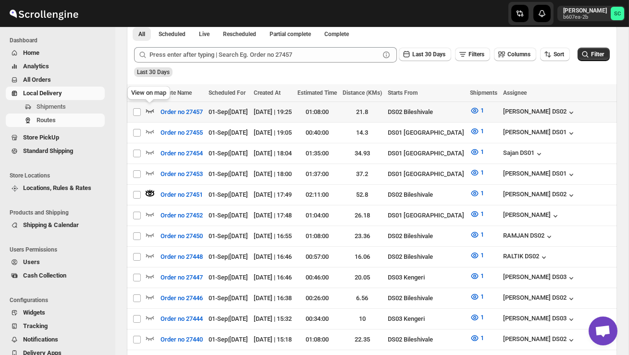
click at [151, 107] on icon "button" at bounding box center [150, 111] width 10 height 10
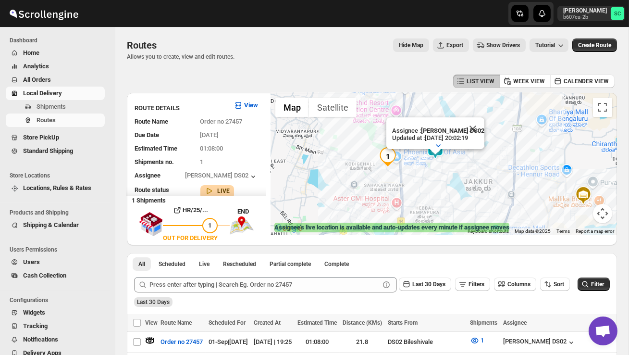
drag, startPoint x: 390, startPoint y: 180, endPoint x: 433, endPoint y: 185, distance: 43.1
click at [433, 185] on div "Assignee : BOLEN DS02 Updated at : 01/09/2025, 20:02:19 Duty mode Enabled Batte…" at bounding box center [444, 164] width 347 height 142
